Goal: Navigation & Orientation: Find specific page/section

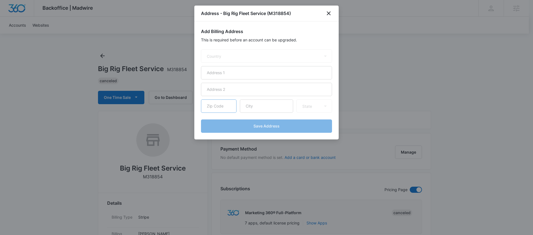
select select "US"
click at [331, 10] on icon "close" at bounding box center [328, 13] width 7 height 7
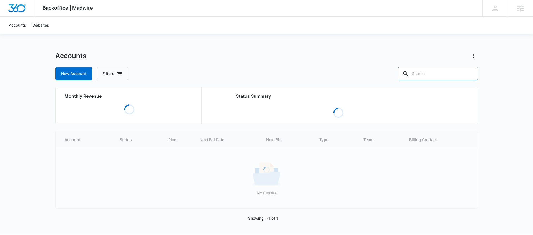
click at [445, 78] on input "text" at bounding box center [438, 73] width 80 height 13
click at [430, 77] on input "text" at bounding box center [438, 73] width 80 height 13
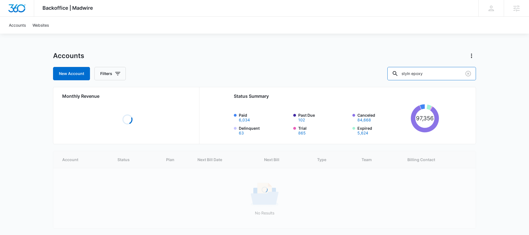
type input "styln epoxy"
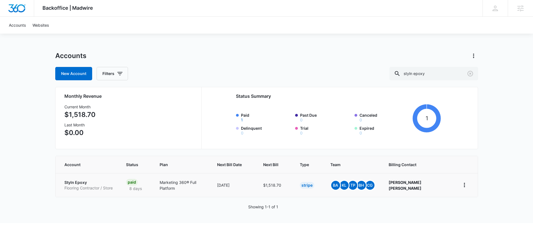
click at [80, 189] on p "Flooring Contractor / Store" at bounding box center [88, 188] width 48 height 6
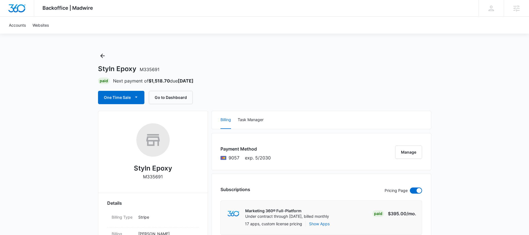
click at [181, 99] on button "Go to Dashboard" at bounding box center [171, 97] width 44 height 13
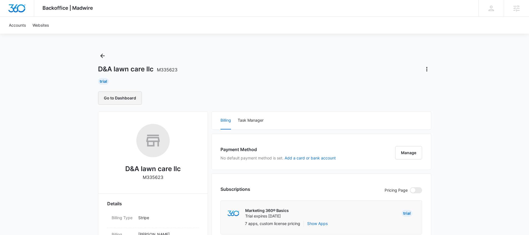
click at [121, 97] on button "Go to Dashboard" at bounding box center [120, 97] width 44 height 13
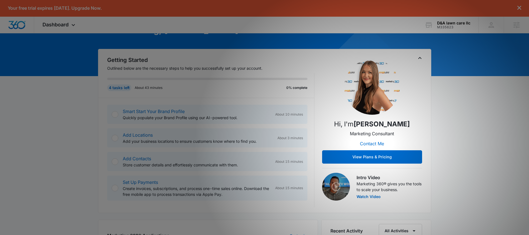
scroll to position [42, 0]
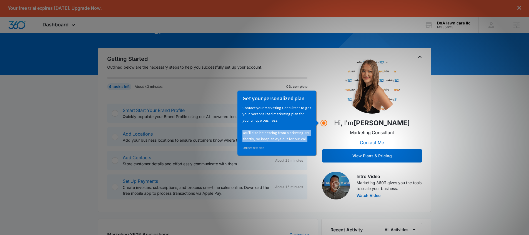
drag, startPoint x: 243, startPoint y: 133, endPoint x: 312, endPoint y: 143, distance: 70.4
click at [312, 143] on div "Get your personalized plan Contact your Marketing Consultant to get your person…" at bounding box center [276, 122] width 79 height 65
click at [292, 137] on p "Contact your Marketing Consultant to get your personalized marketing plan for y…" at bounding box center [276, 122] width 69 height 37
click at [303, 117] on p "Contact your Marketing Consultant to get your personalized marketing plan for y…" at bounding box center [276, 122] width 69 height 37
click at [343, 121] on p "Hi, I'm [PERSON_NAME]" at bounding box center [372, 123] width 76 height 10
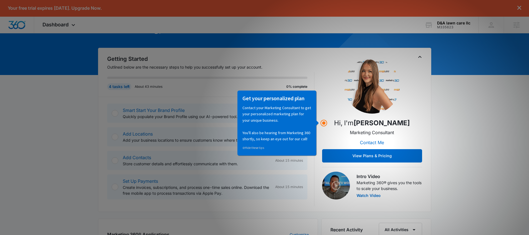
click at [378, 134] on p "Marketing Consultant" at bounding box center [372, 132] width 44 height 7
click at [462, 119] on div "[DATE] is [DATE] Good morning, [PERSON_NAME]! Contacts You have no contacts Get…" at bounding box center [264, 227] width 529 height 457
click at [267, 120] on p "Contact your Marketing Consultant to get your personalized marketing plan for y…" at bounding box center [276, 122] width 69 height 37
click at [266, 140] on p "Contact your Marketing Consultant to get your personalized marketing plan for y…" at bounding box center [276, 122] width 69 height 37
click at [249, 146] on link "⊘ Hide these tips" at bounding box center [253, 147] width 22 height 4
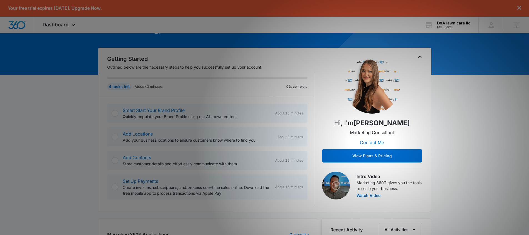
click at [408, 116] on div "Hi, I'm [PERSON_NAME] Marketing Consultant Contact Me View Plans & Pricing" at bounding box center [372, 110] width 100 height 104
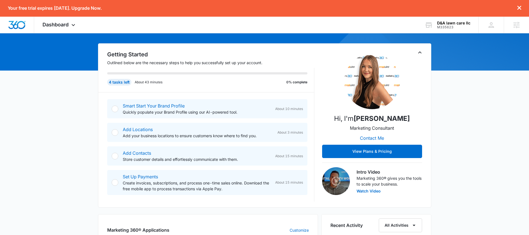
scroll to position [0, 0]
